Goal: Information Seeking & Learning: Learn about a topic

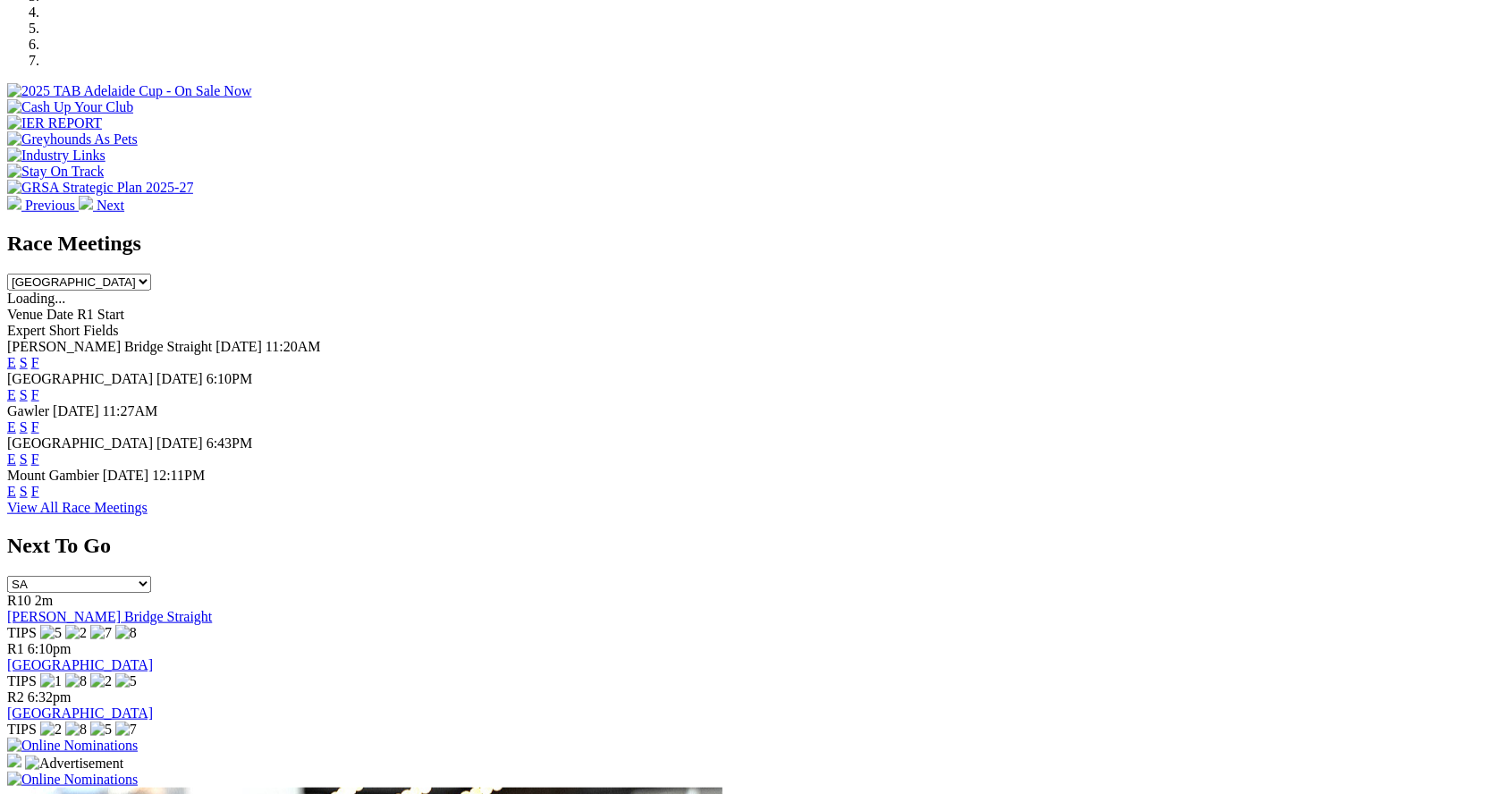
scroll to position [599, 0]
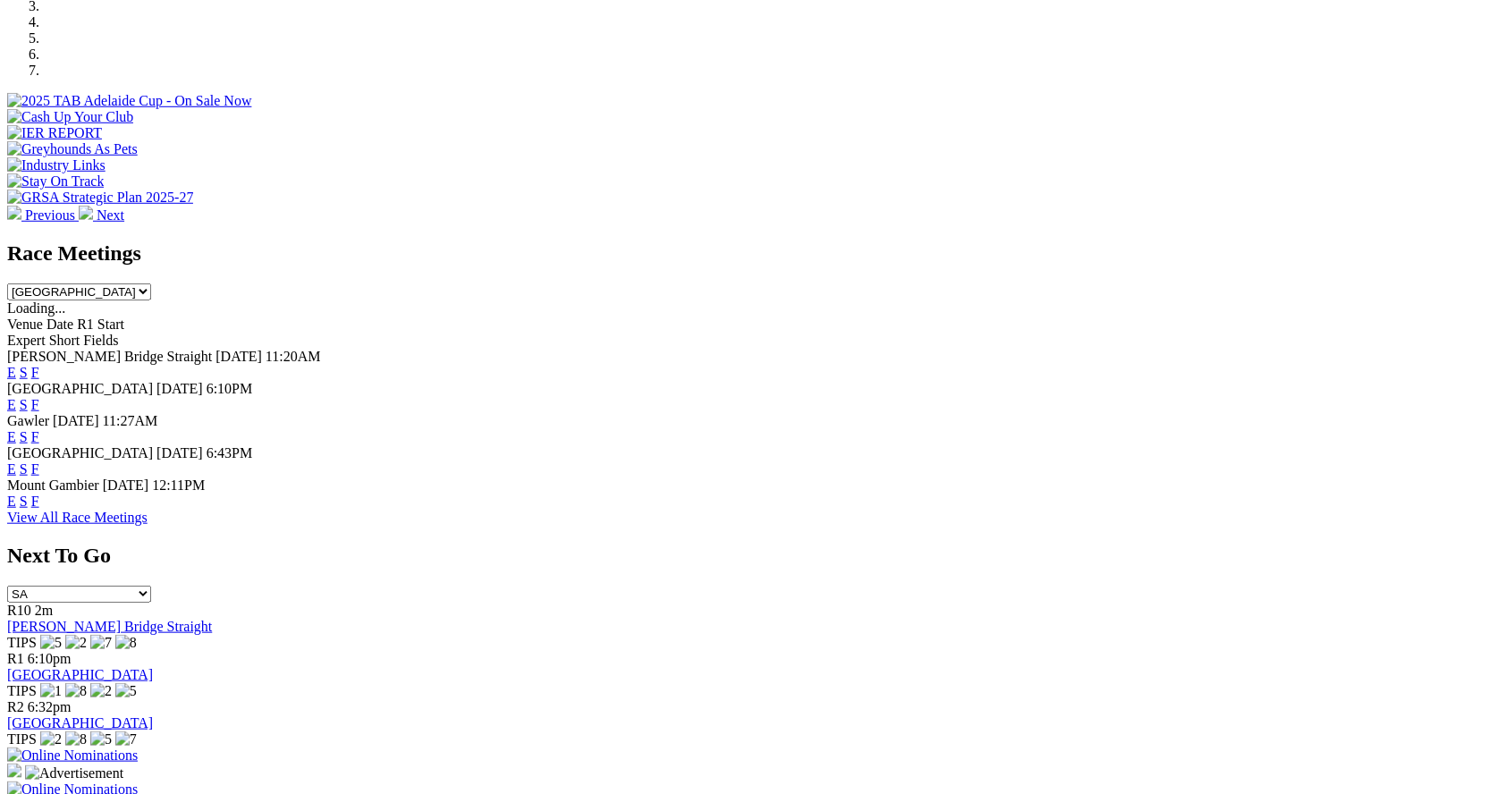
click at [39, 461] on link "F" at bounding box center [35, 469] width 8 height 15
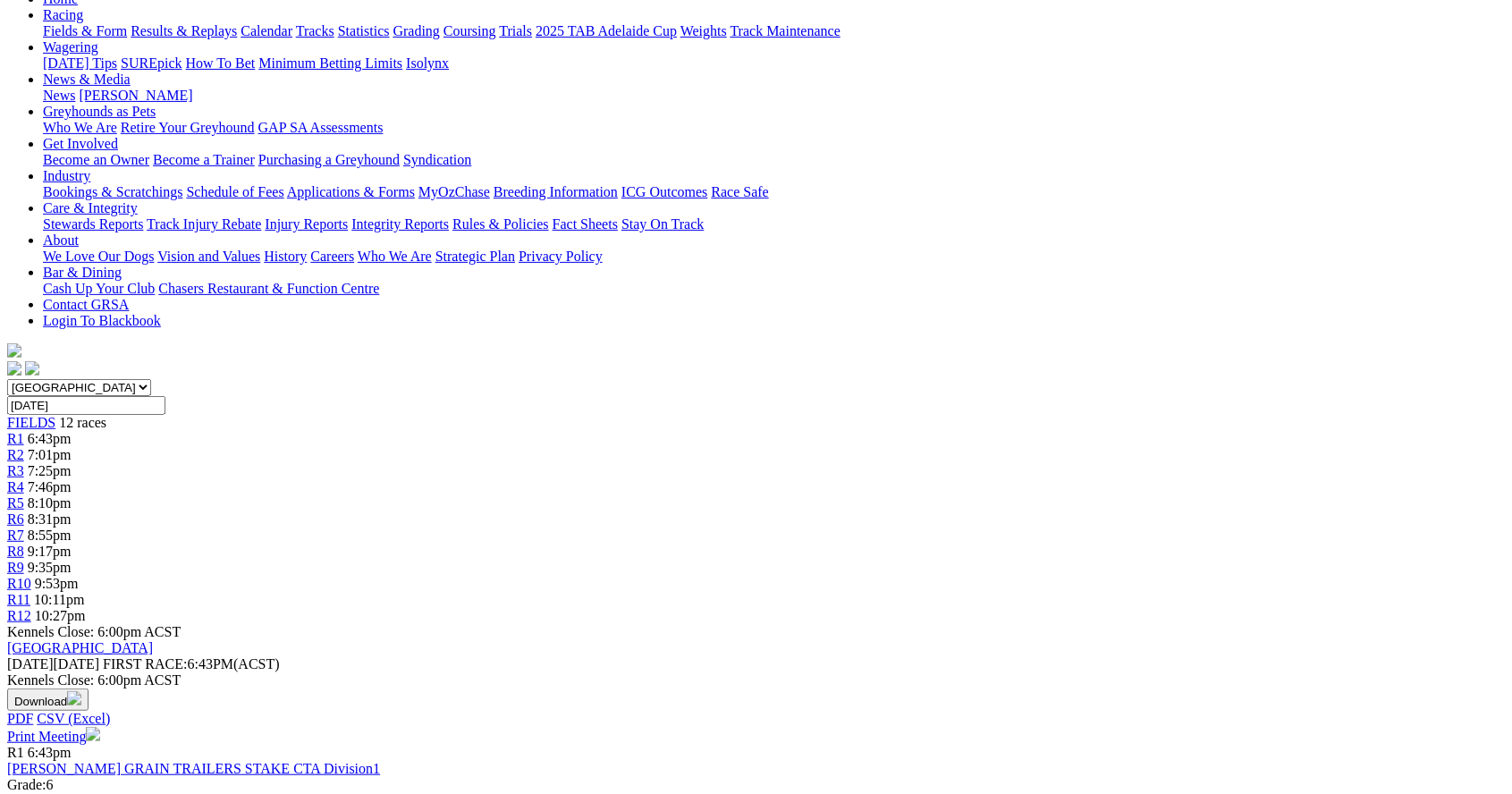
scroll to position [187, 0]
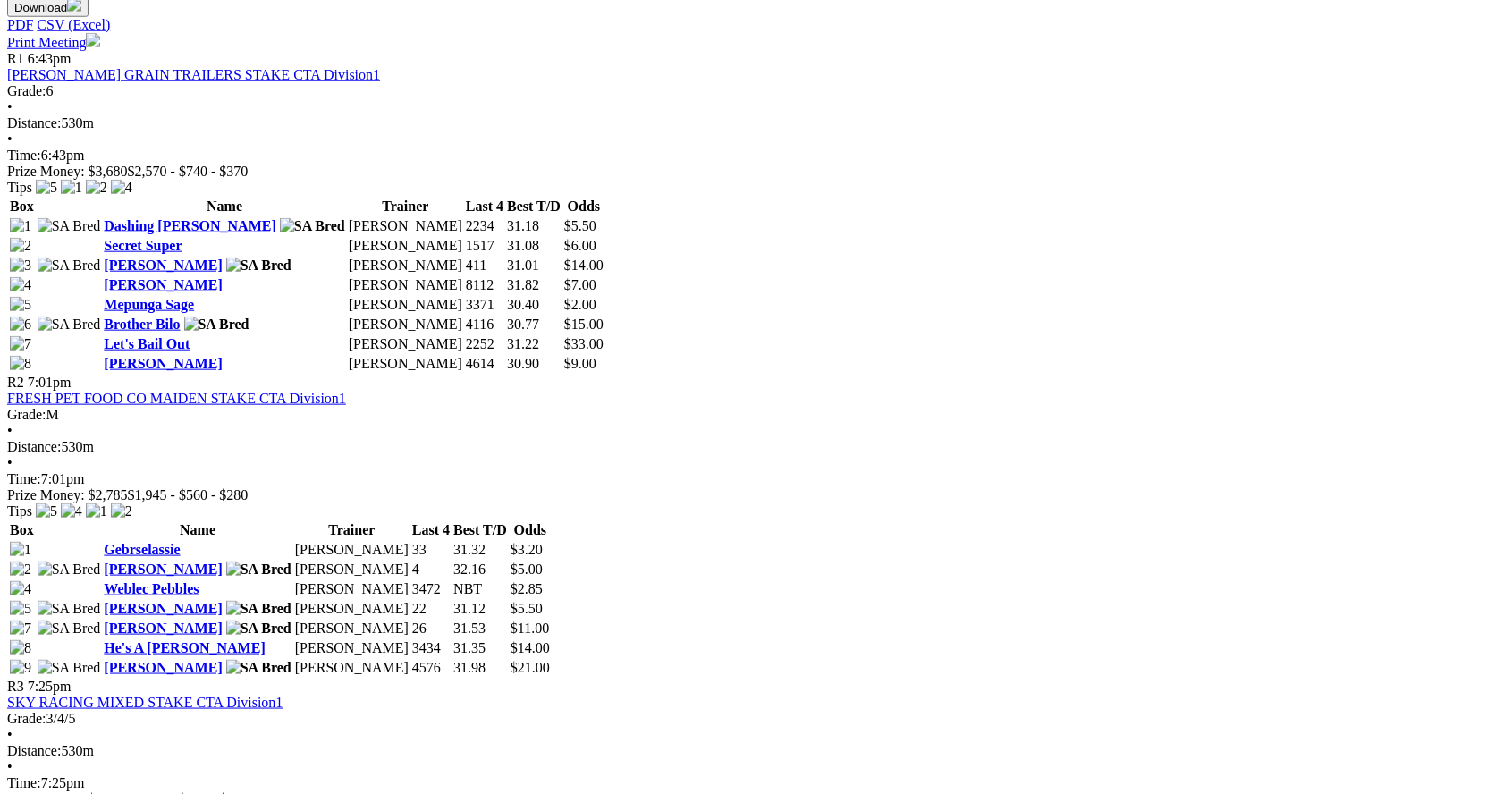
scroll to position [895, 0]
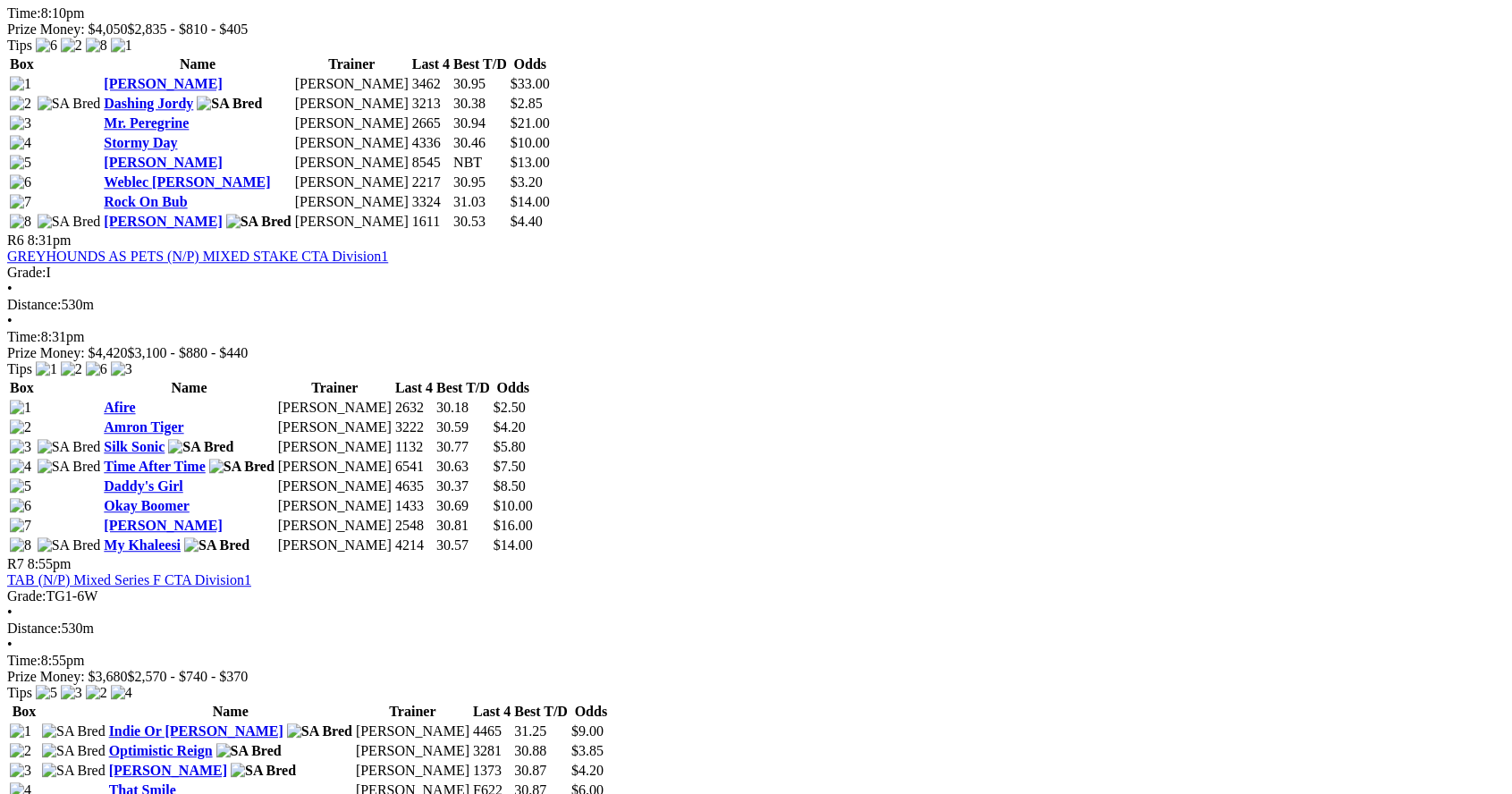
scroll to position [2200, 0]
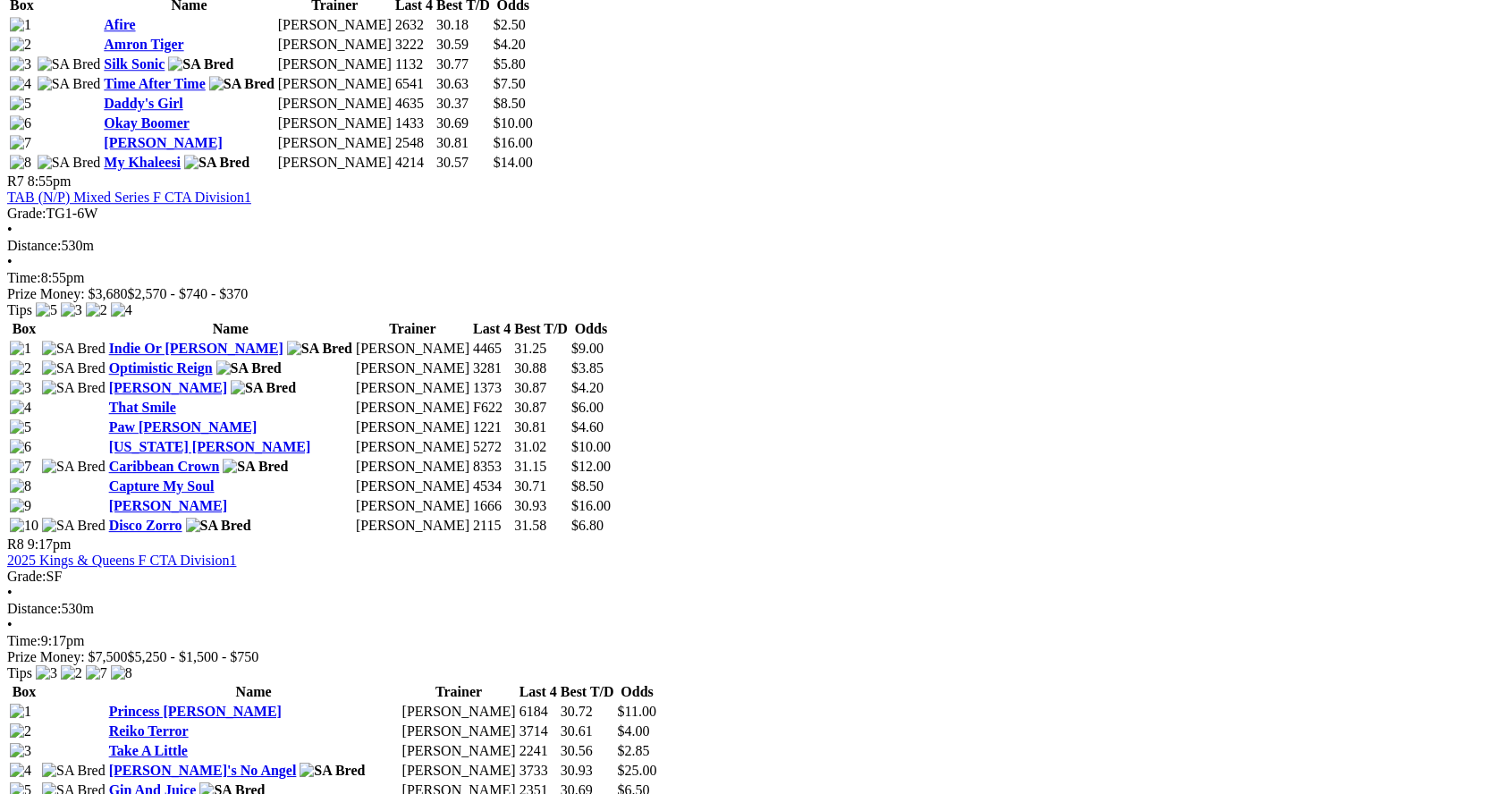
scroll to position [2622, 0]
